Goal: Task Accomplishment & Management: Complete application form

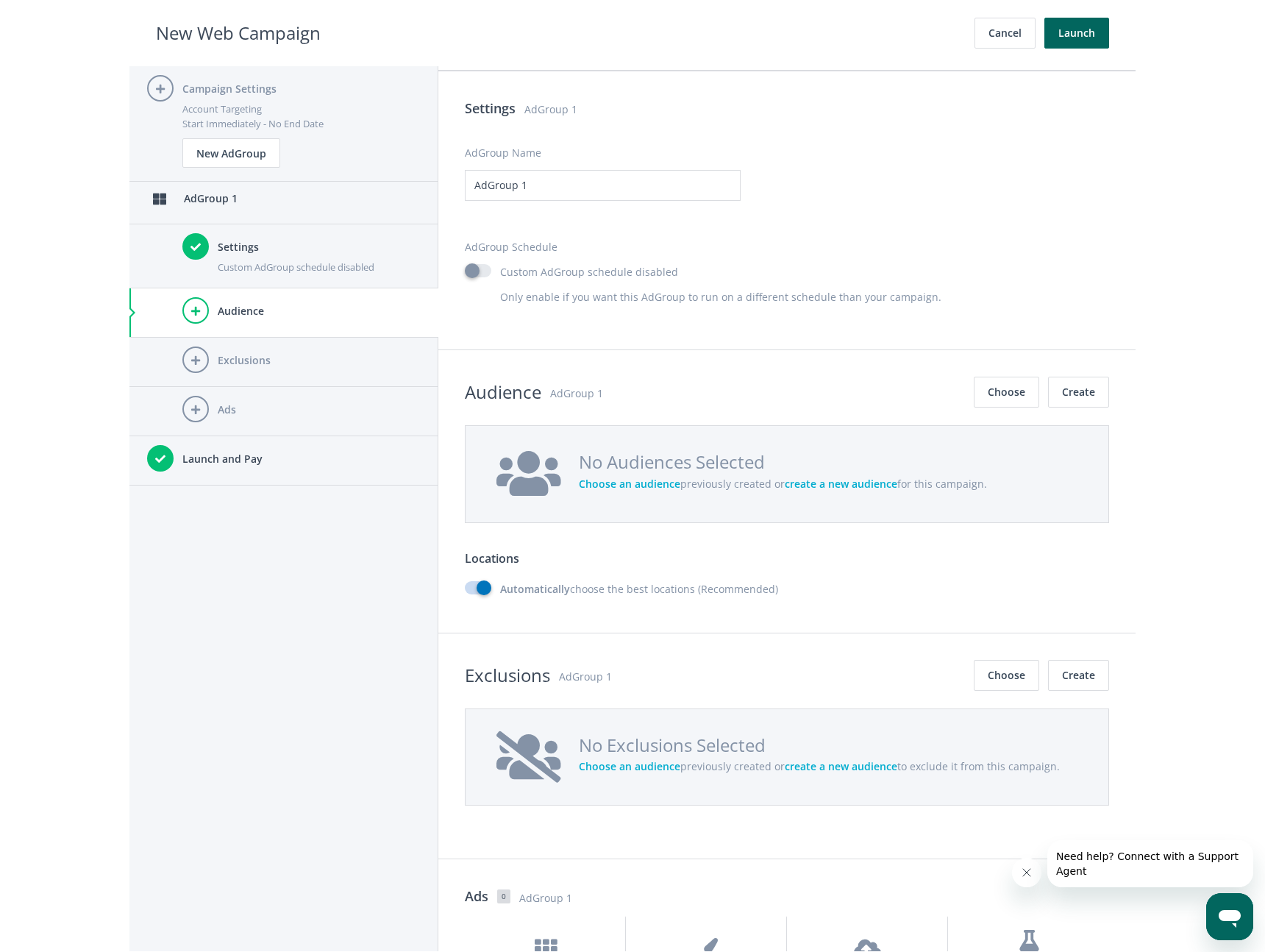
scroll to position [1211, 0]
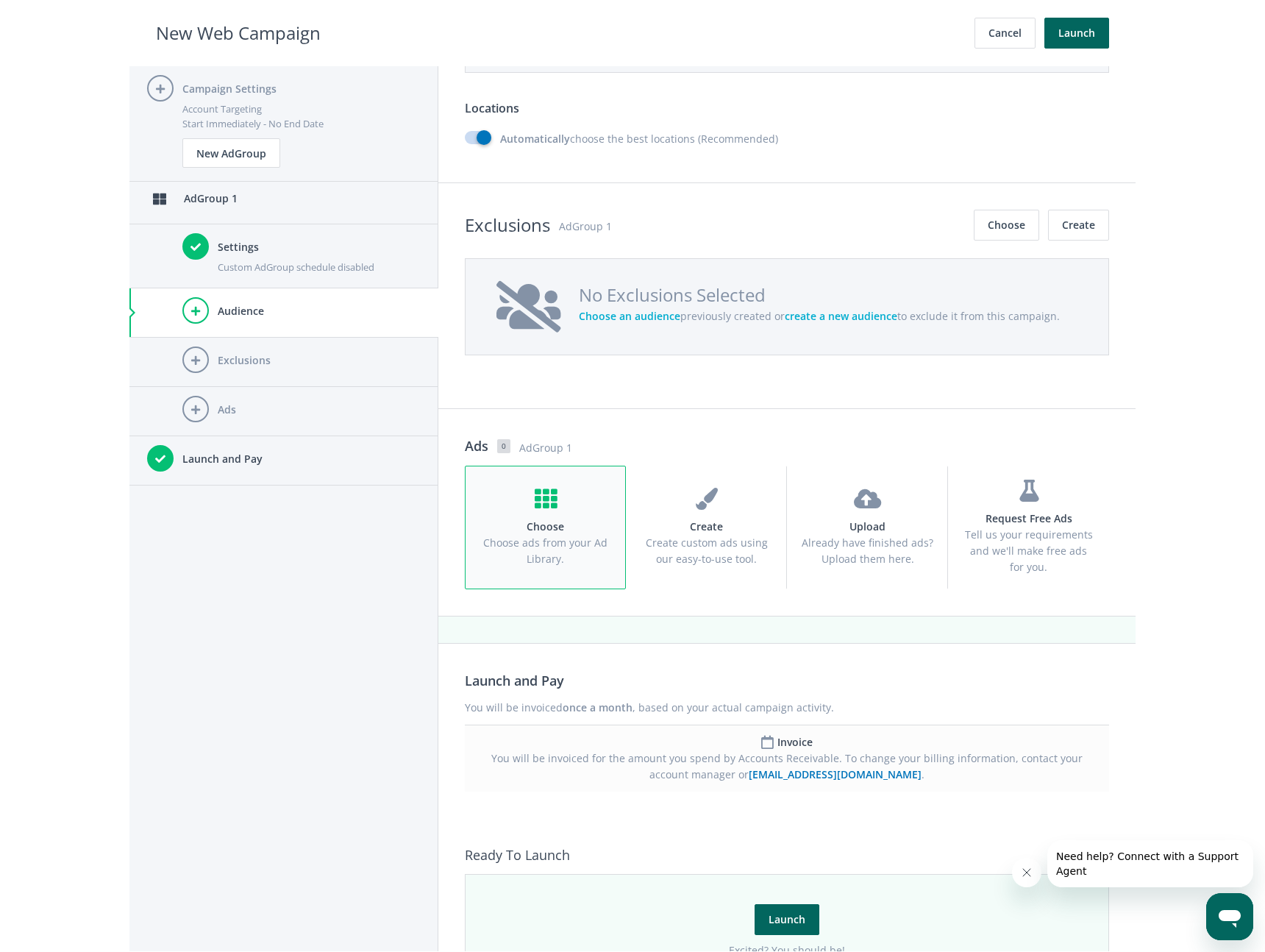
click at [570, 548] on span "Choose ads from your Ad Library." at bounding box center [546, 550] width 124 height 30
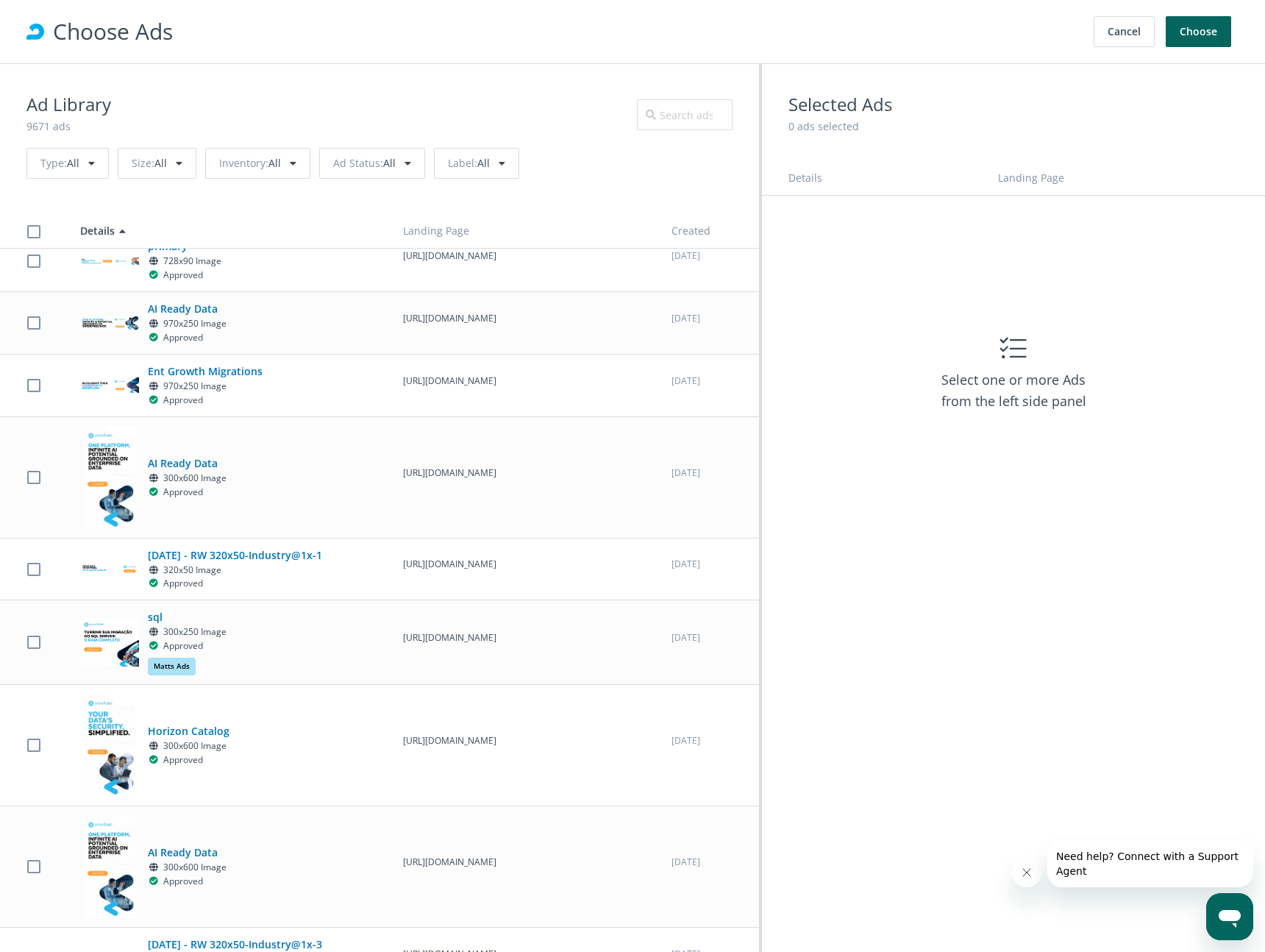
scroll to position [397, 0]
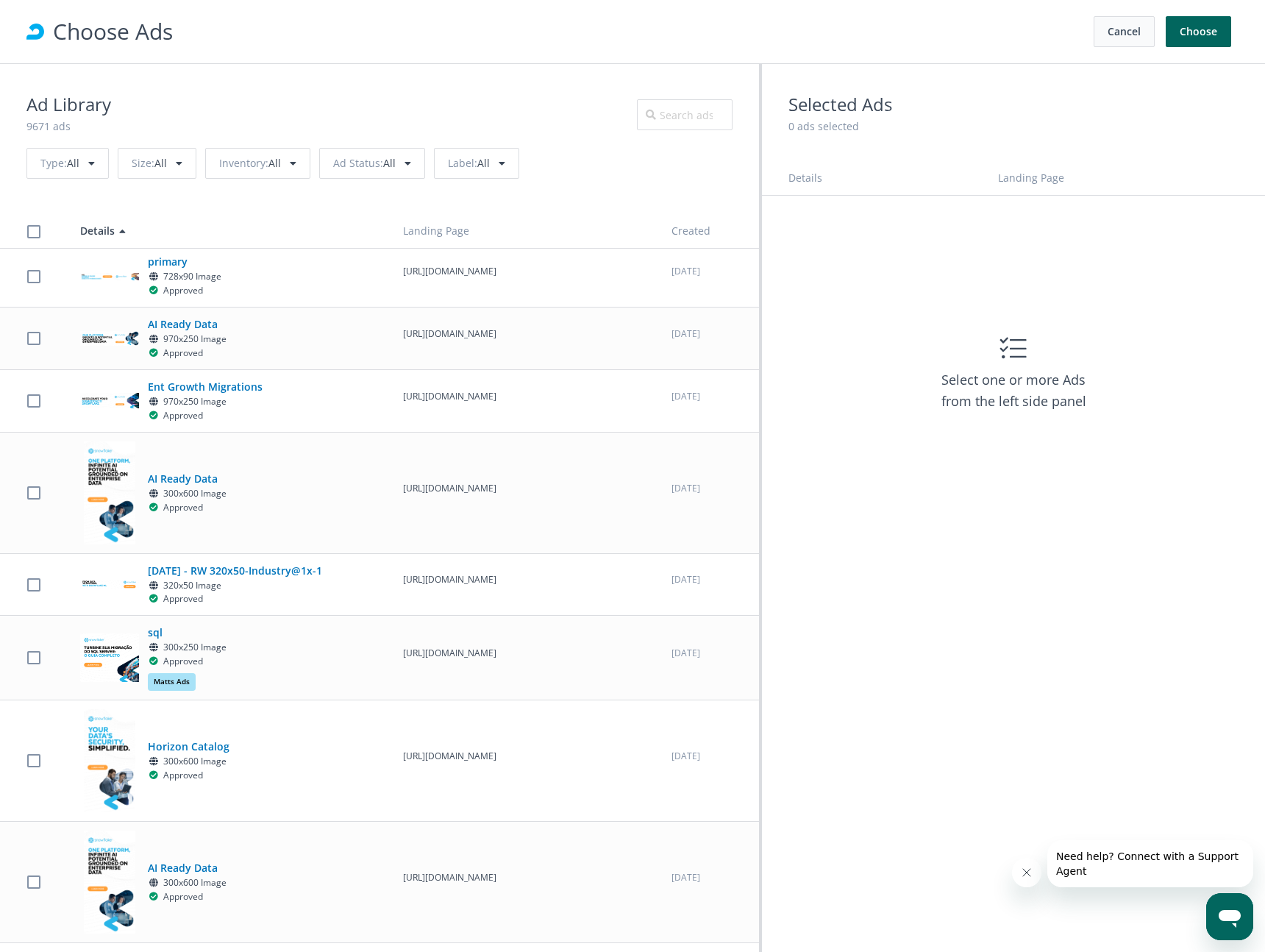
click at [1116, 37] on button "Cancel" at bounding box center [1124, 32] width 61 height 31
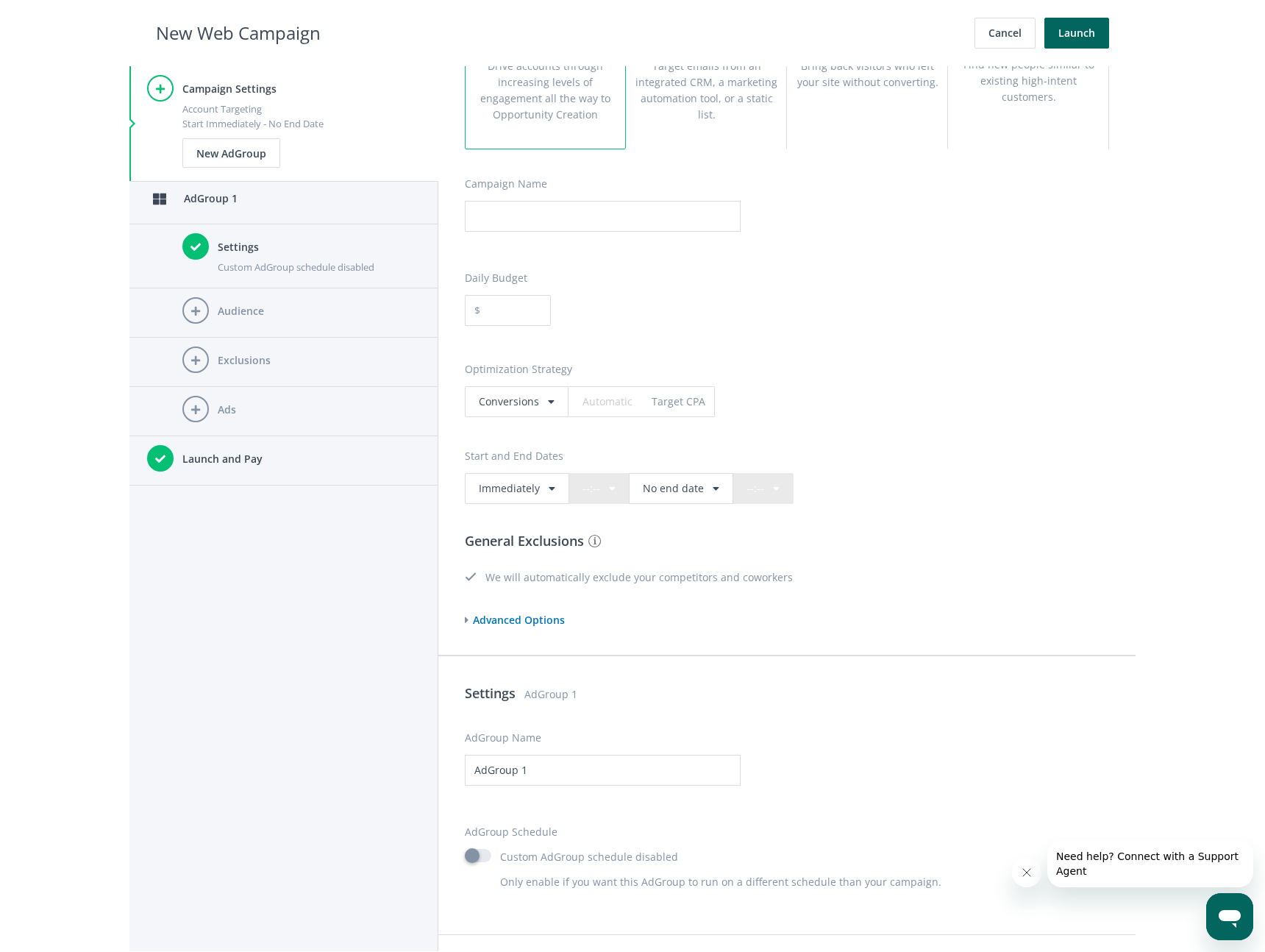
scroll to position [109, 0]
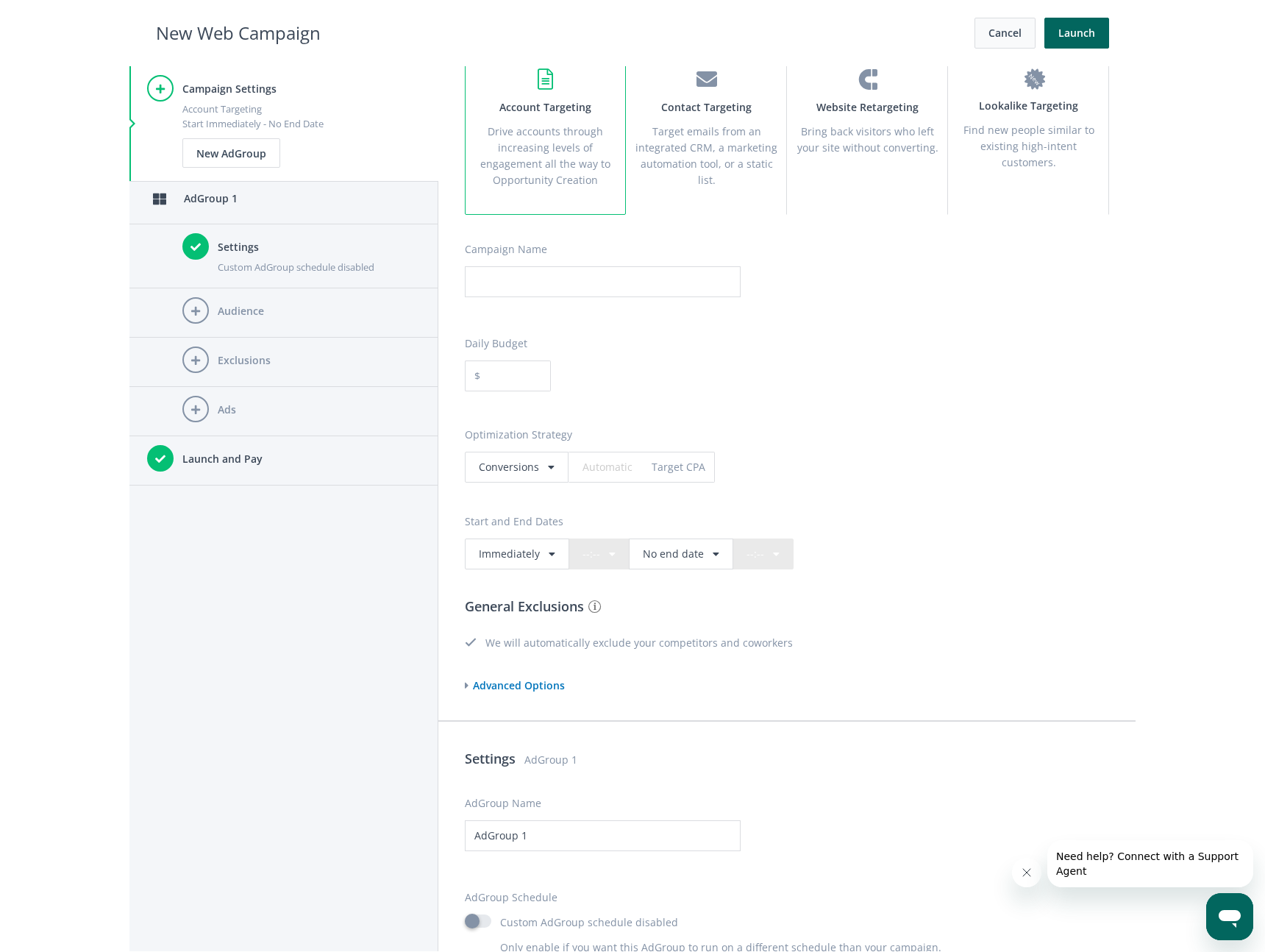
click at [995, 36] on button "Cancel" at bounding box center [1005, 33] width 61 height 31
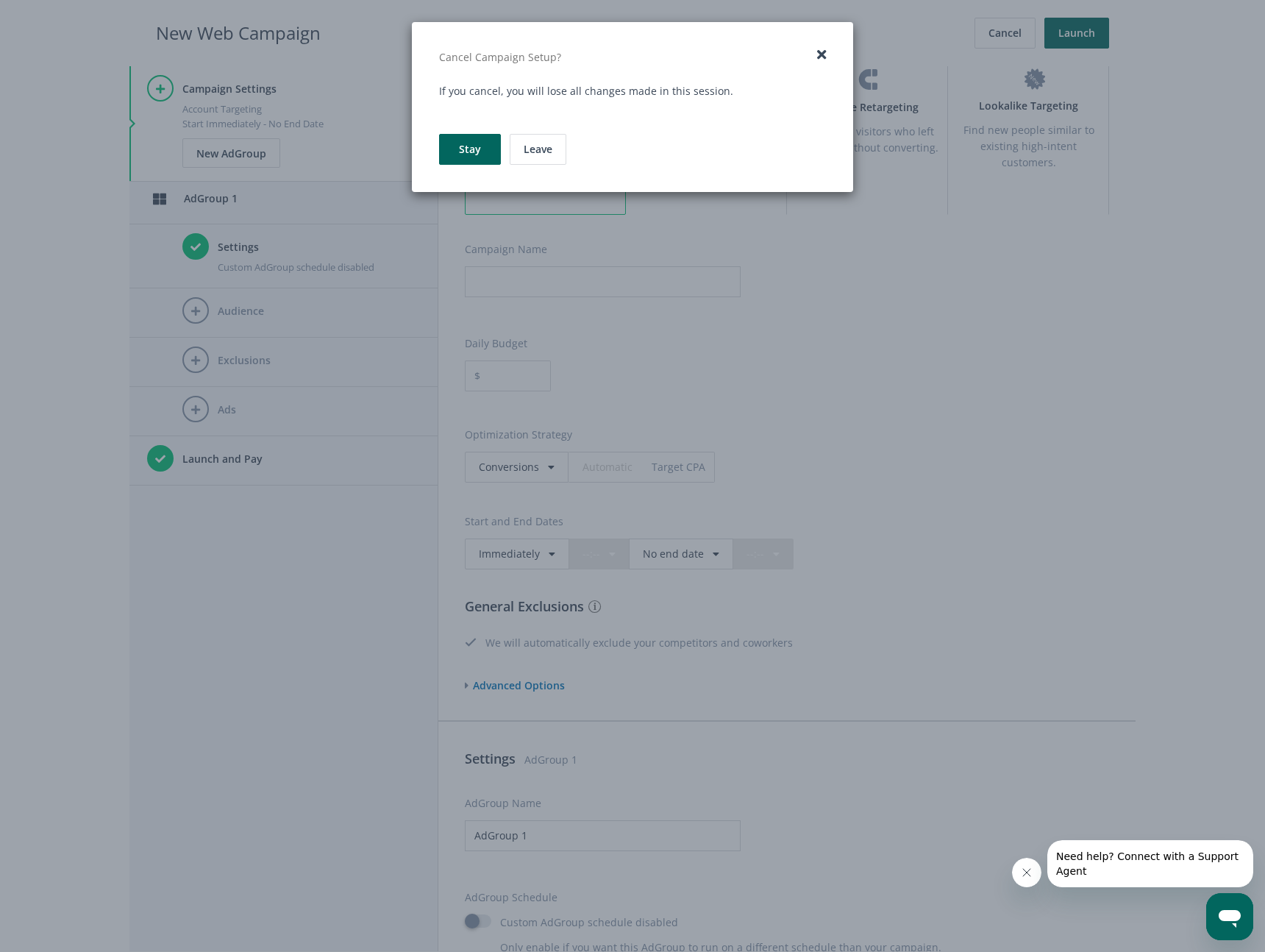
click at [824, 53] on button "× Close" at bounding box center [821, 55] width 9 height 13
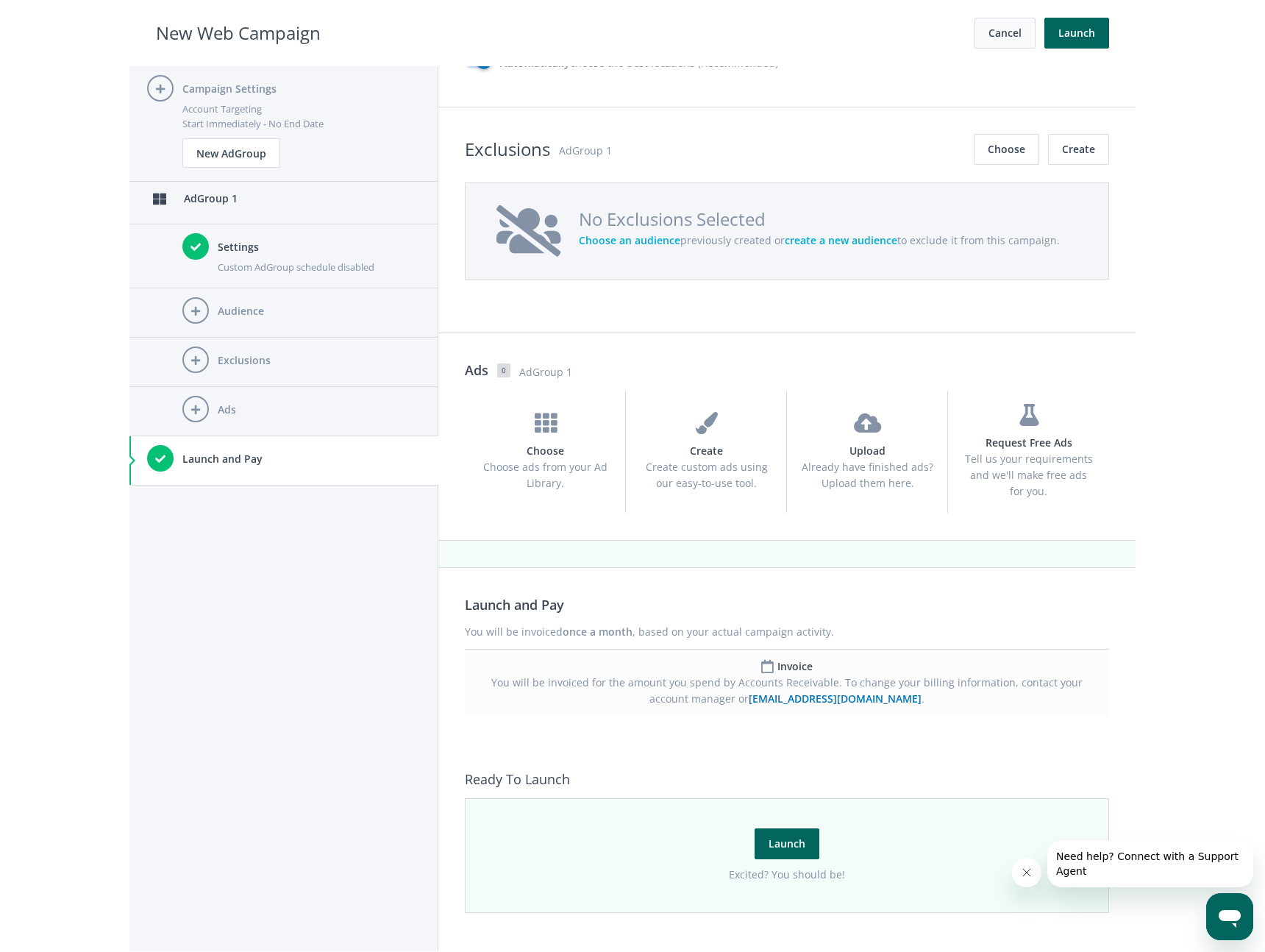
scroll to position [1302, 0]
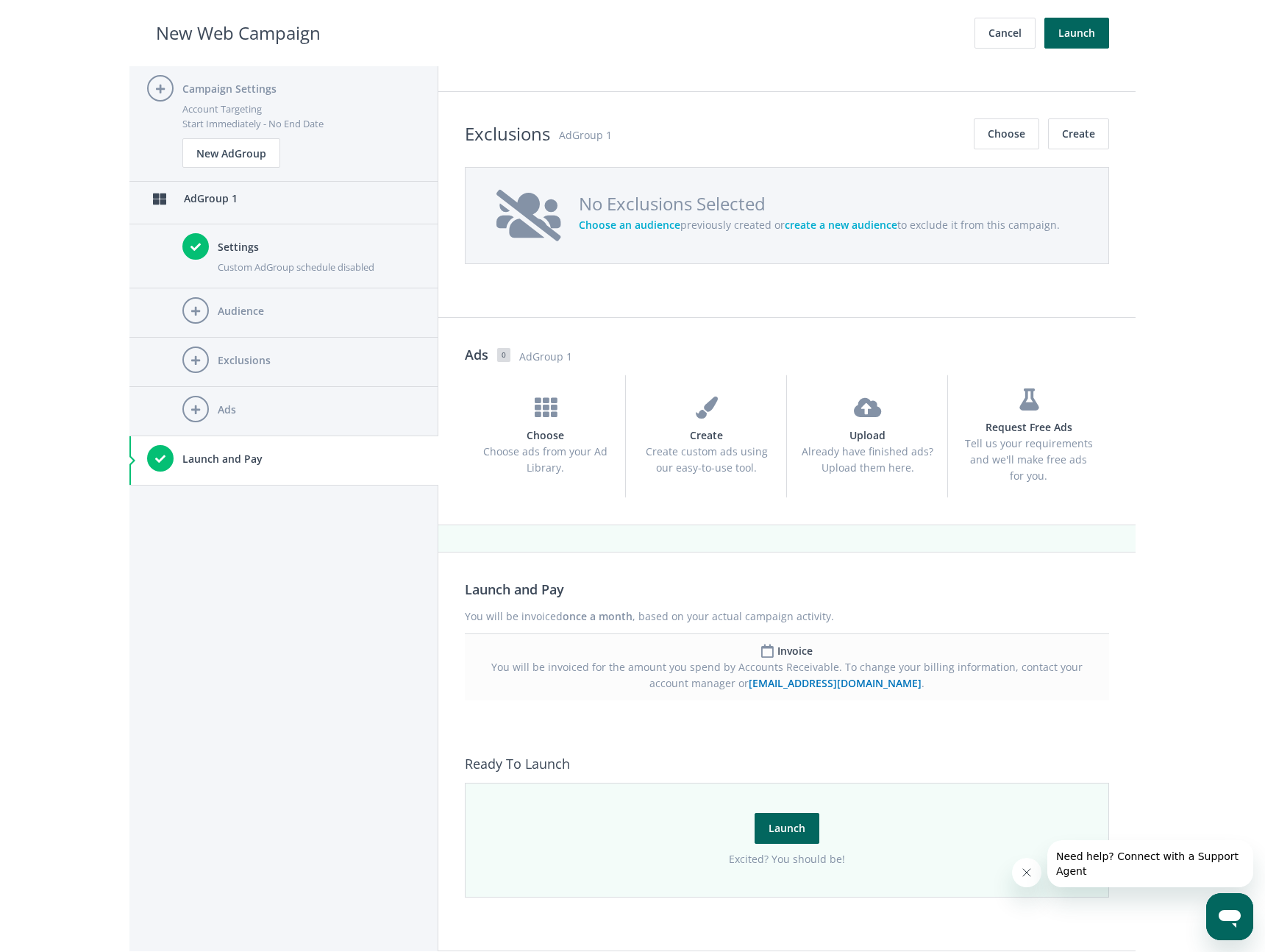
click at [301, 741] on div "Campaign Settings Account Targeting Start Immediately - No End Date New AdGroup…" at bounding box center [283, 509] width 309 height 885
